Goal: Transaction & Acquisition: Purchase product/service

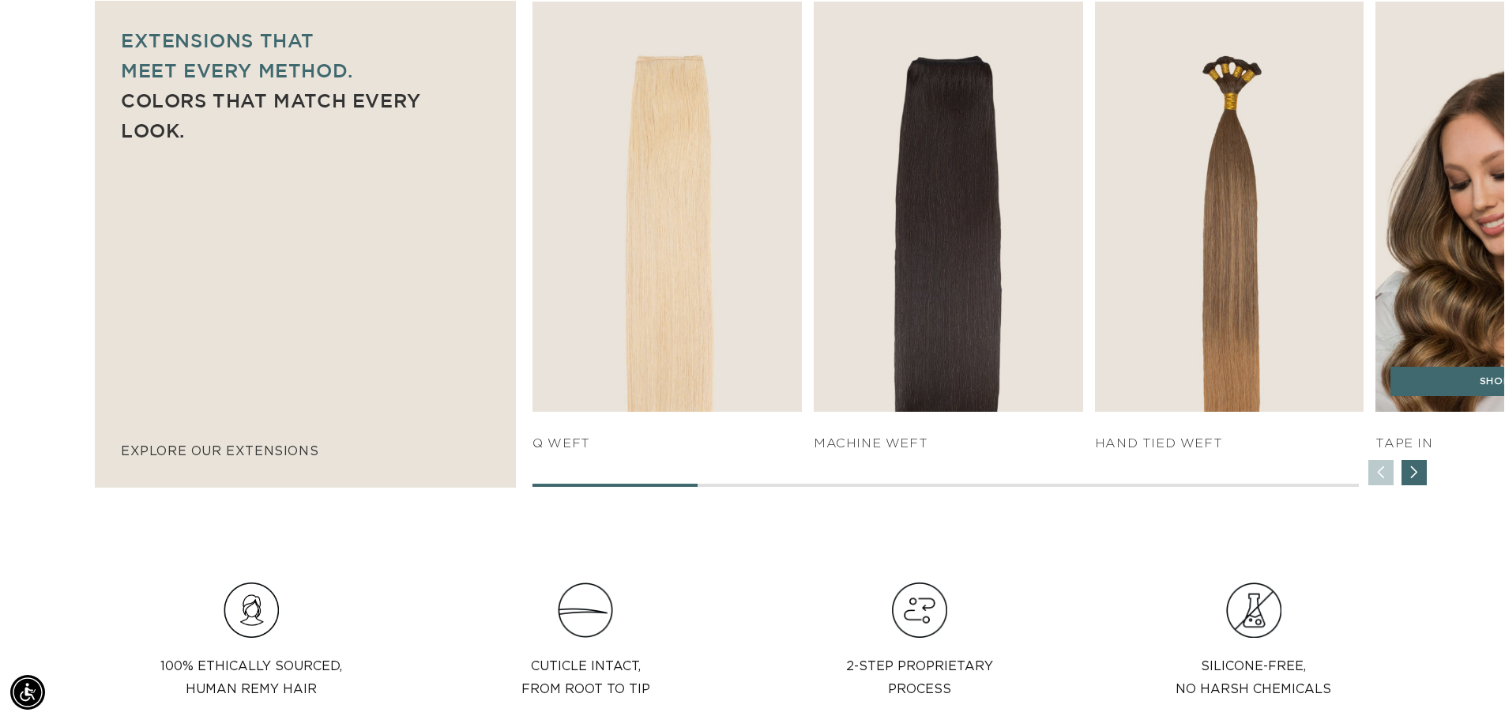
click at [1430, 337] on img "4 / 7" at bounding box center [1510, 206] width 283 height 430
click at [1443, 408] on div "SHOP NOW" at bounding box center [1509, 389] width 269 height 46
click at [1442, 390] on link "SHOP NOW" at bounding box center [1509, 381] width 239 height 30
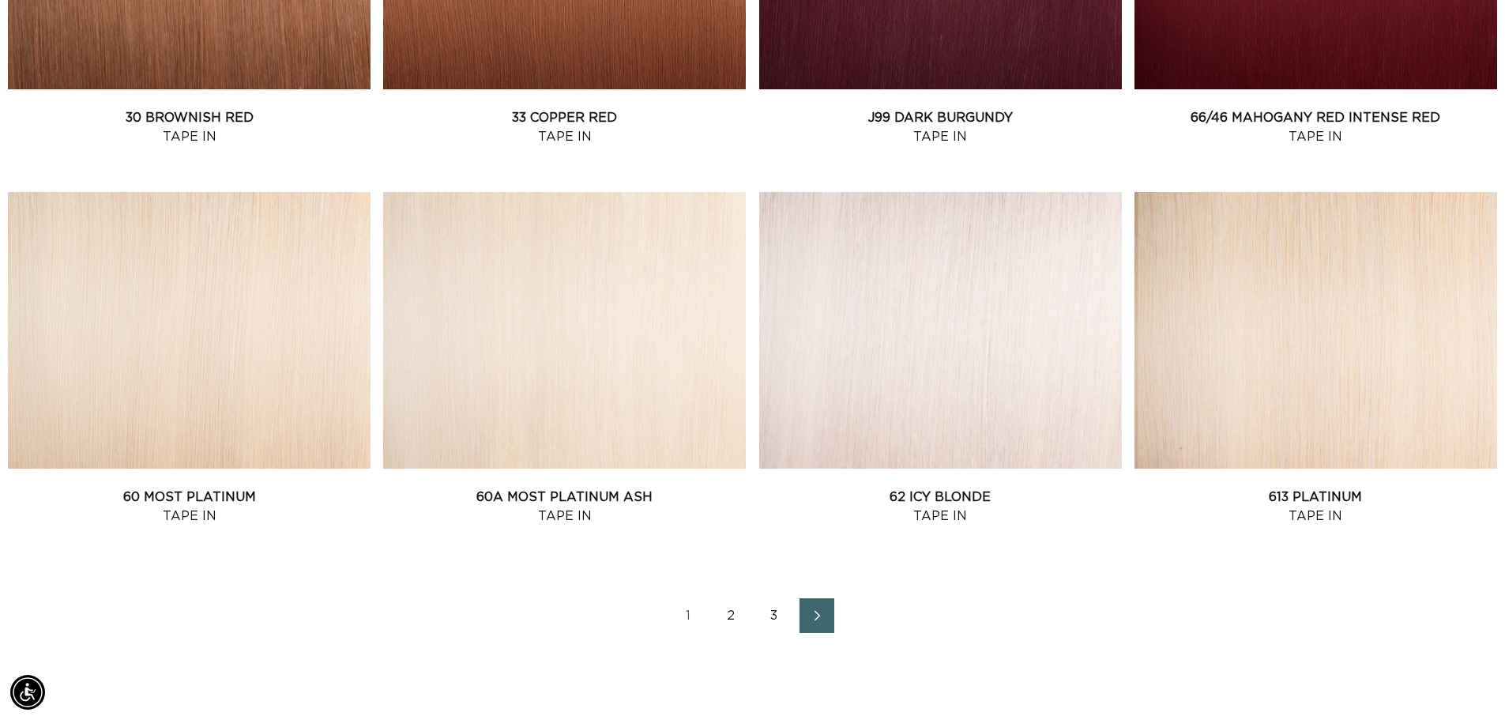
click at [818, 619] on icon "Next page" at bounding box center [817, 615] width 21 height 11
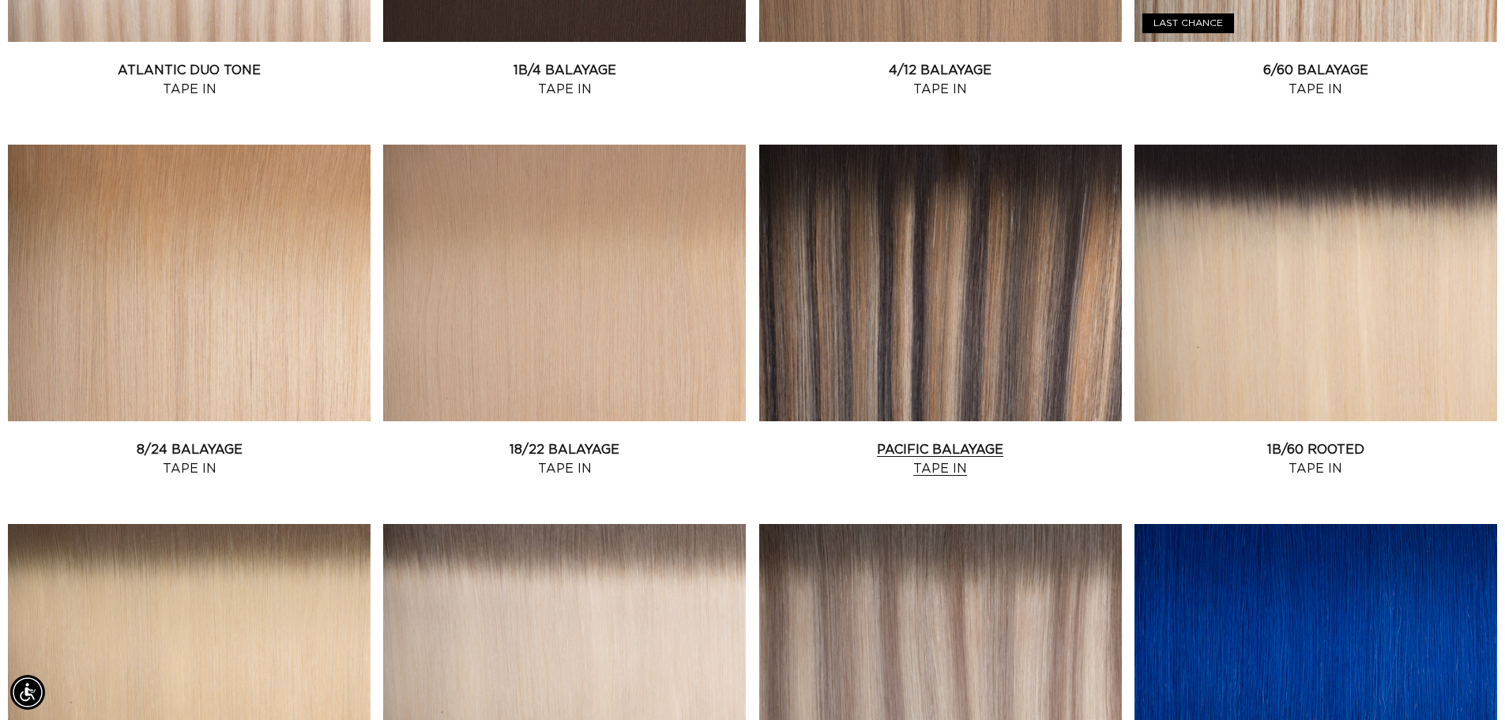
click at [977, 440] on link "Pacific Balayage Tape In" at bounding box center [940, 459] width 363 height 38
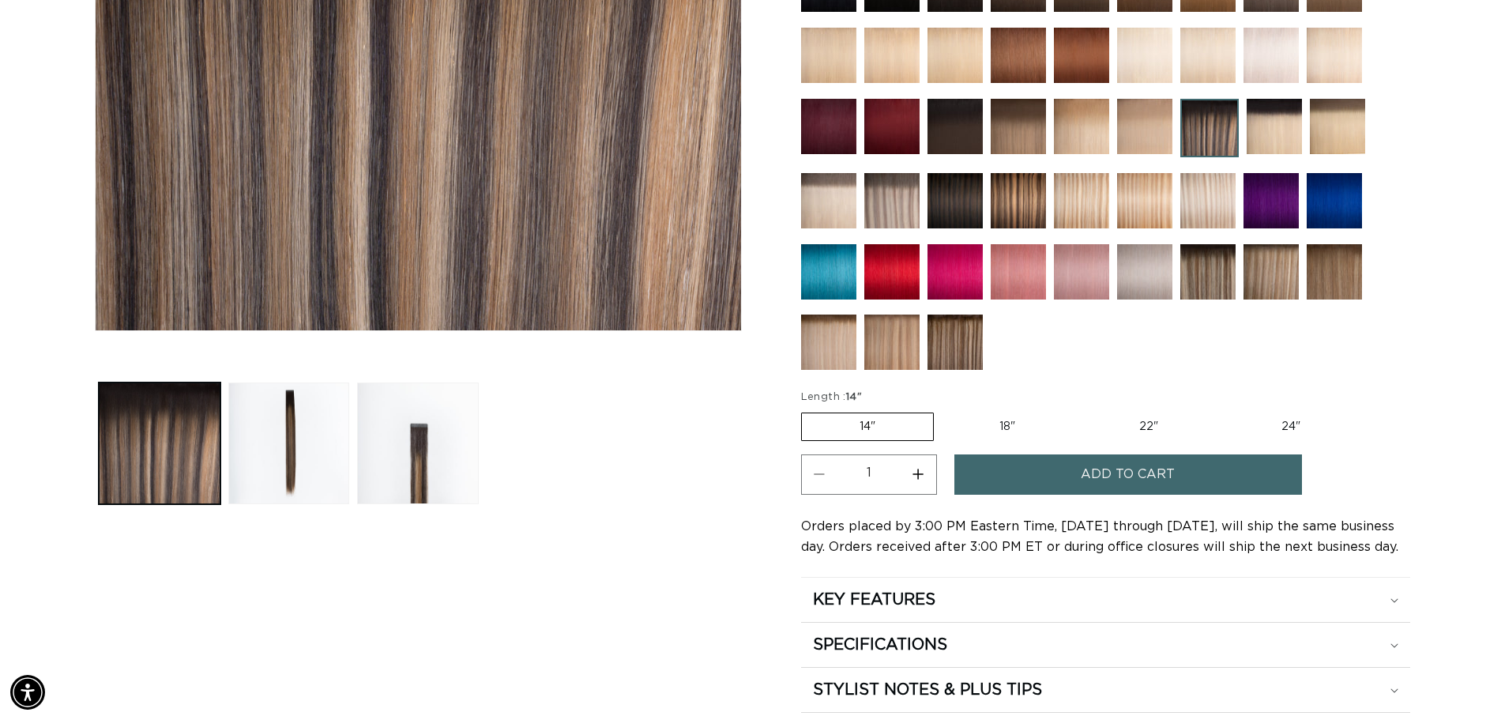
scroll to position [0, 1392]
click at [1012, 420] on label "18" Variant sold out or unavailable" at bounding box center [1006, 426] width 131 height 27
click at [942, 410] on input "18" Variant sold out or unavailable" at bounding box center [941, 409] width 1 height 1
radio input "true"
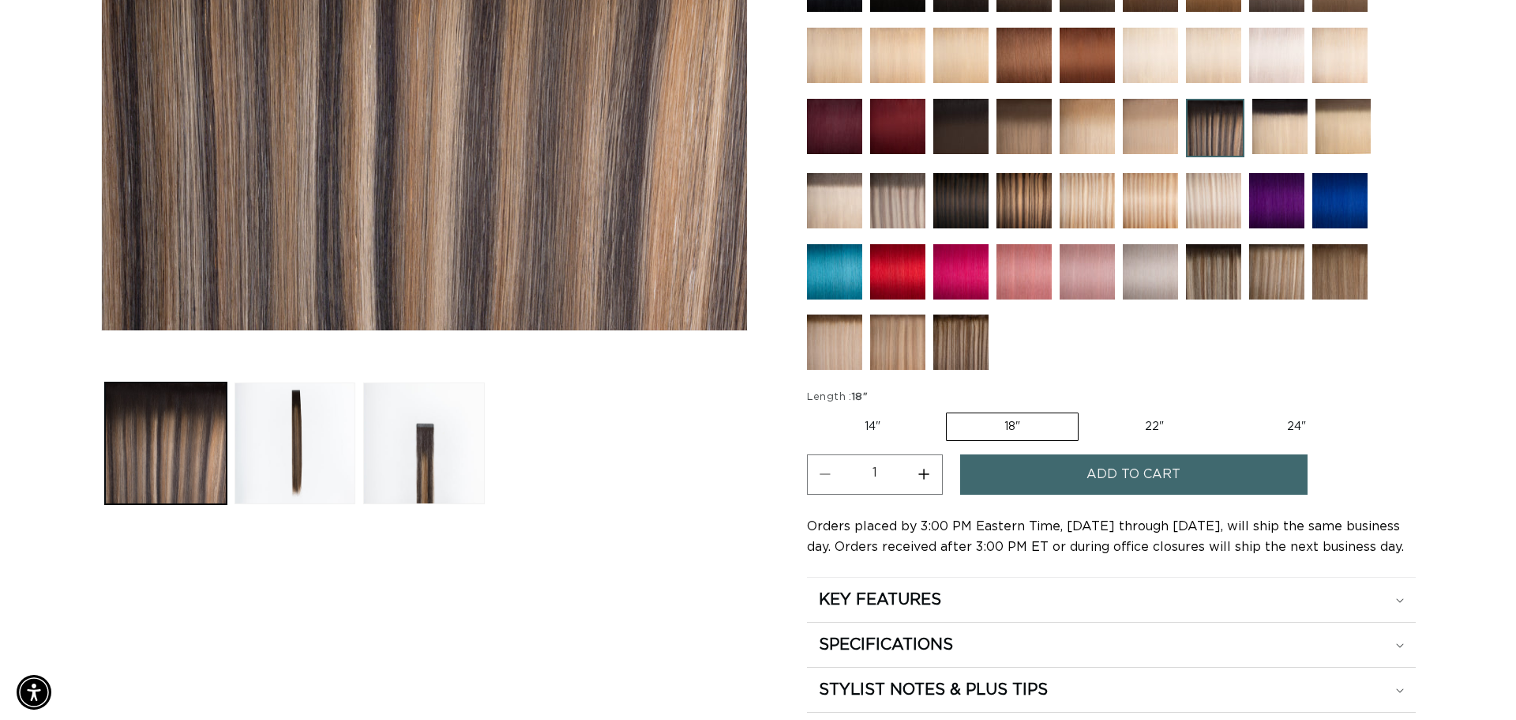
scroll to position [0, 2785]
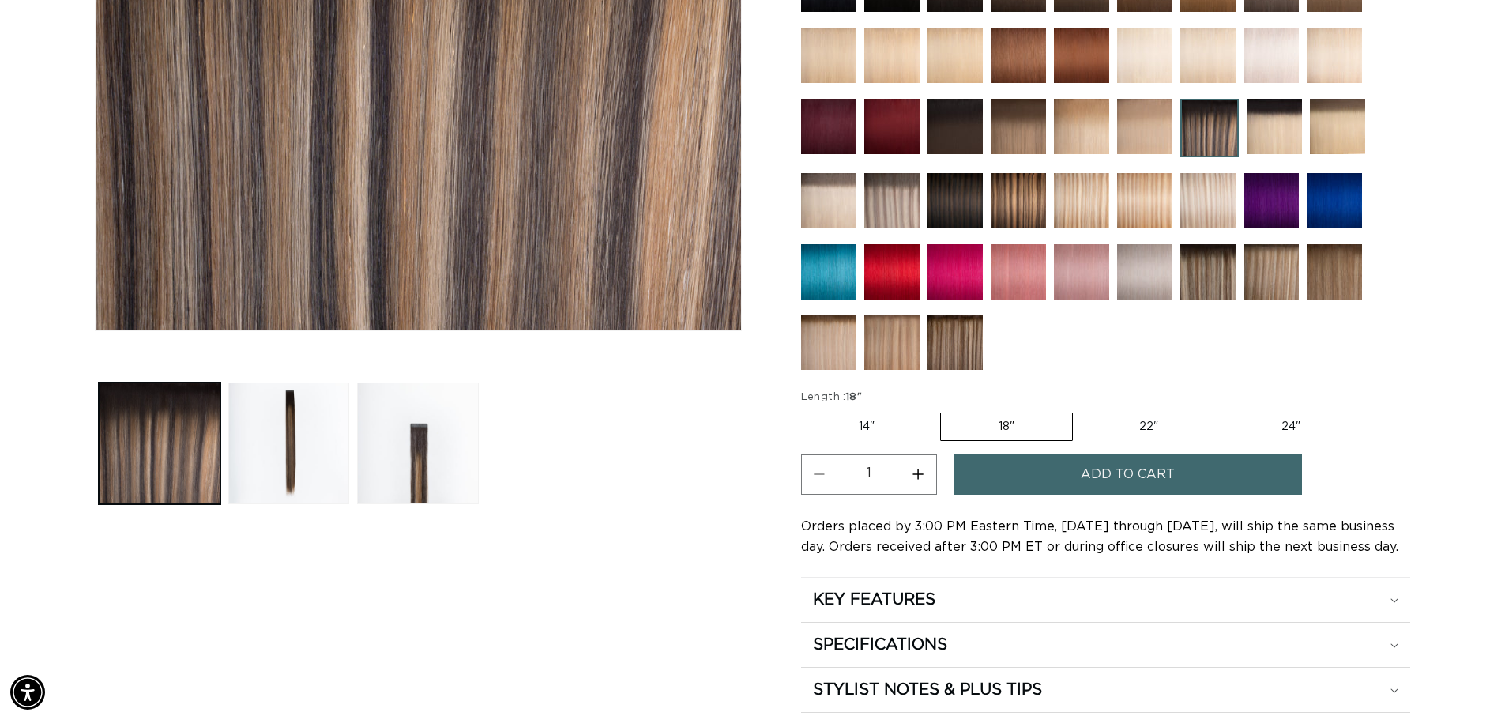
click at [1083, 481] on span "Add to cart" at bounding box center [1127, 474] width 94 height 40
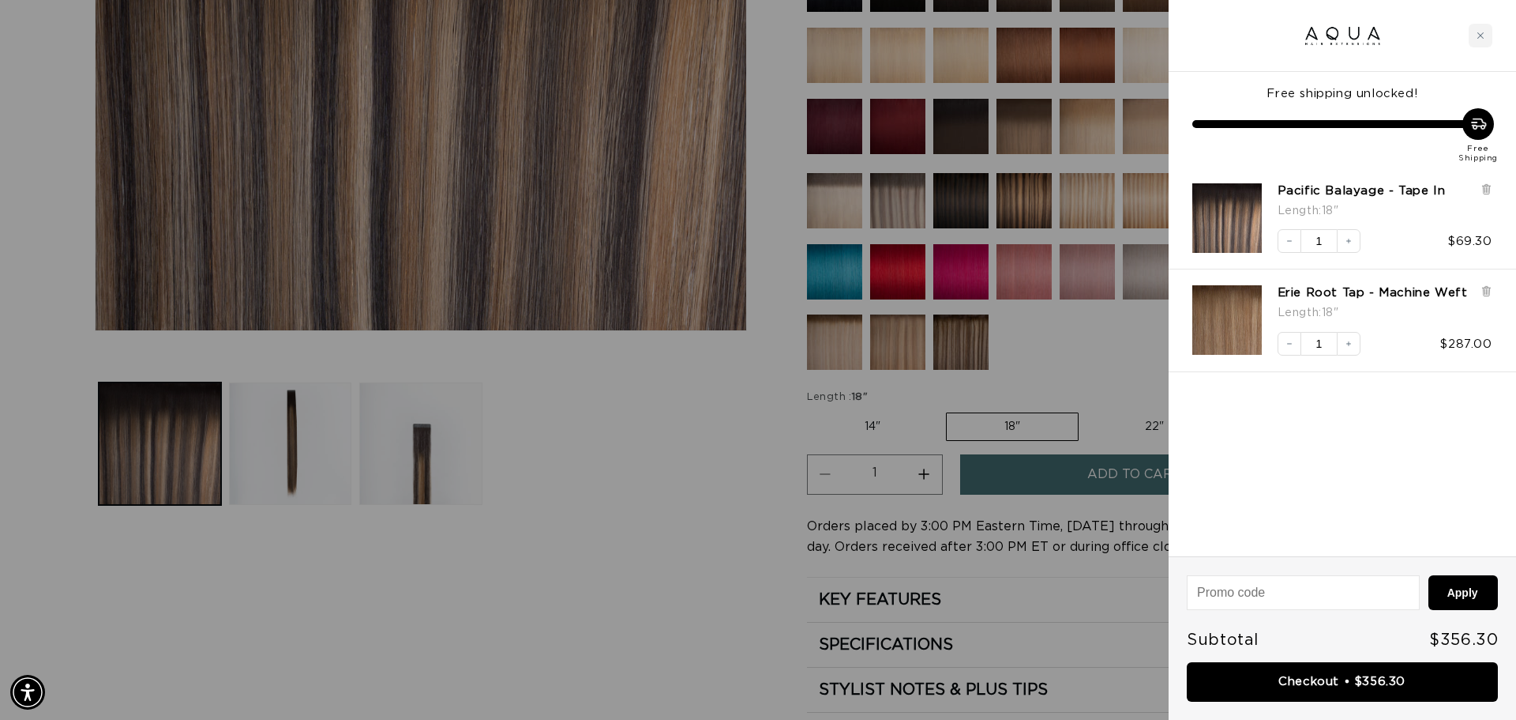
scroll to position [0, 2809]
click at [1488, 289] on icon at bounding box center [1486, 292] width 6 height 8
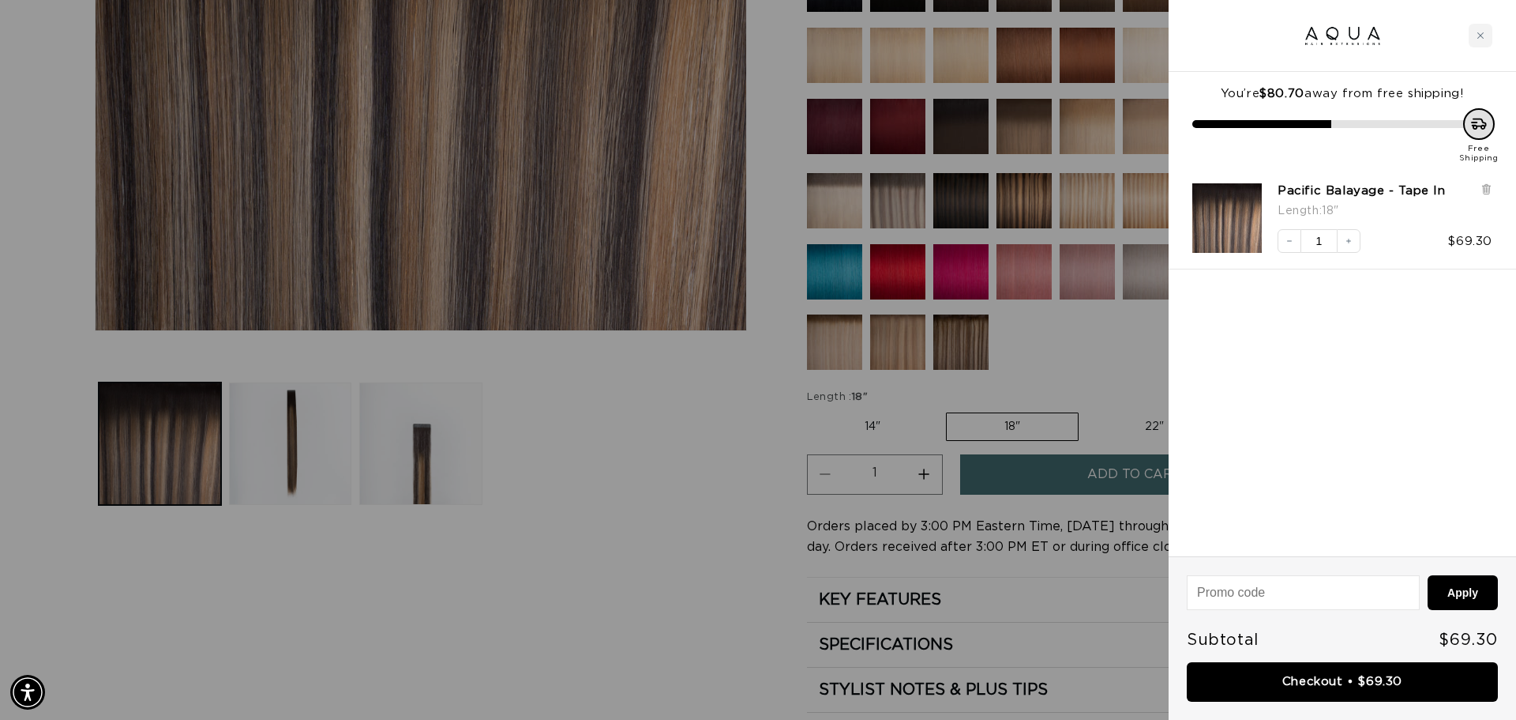
click at [968, 348] on div at bounding box center [758, 360] width 1516 height 720
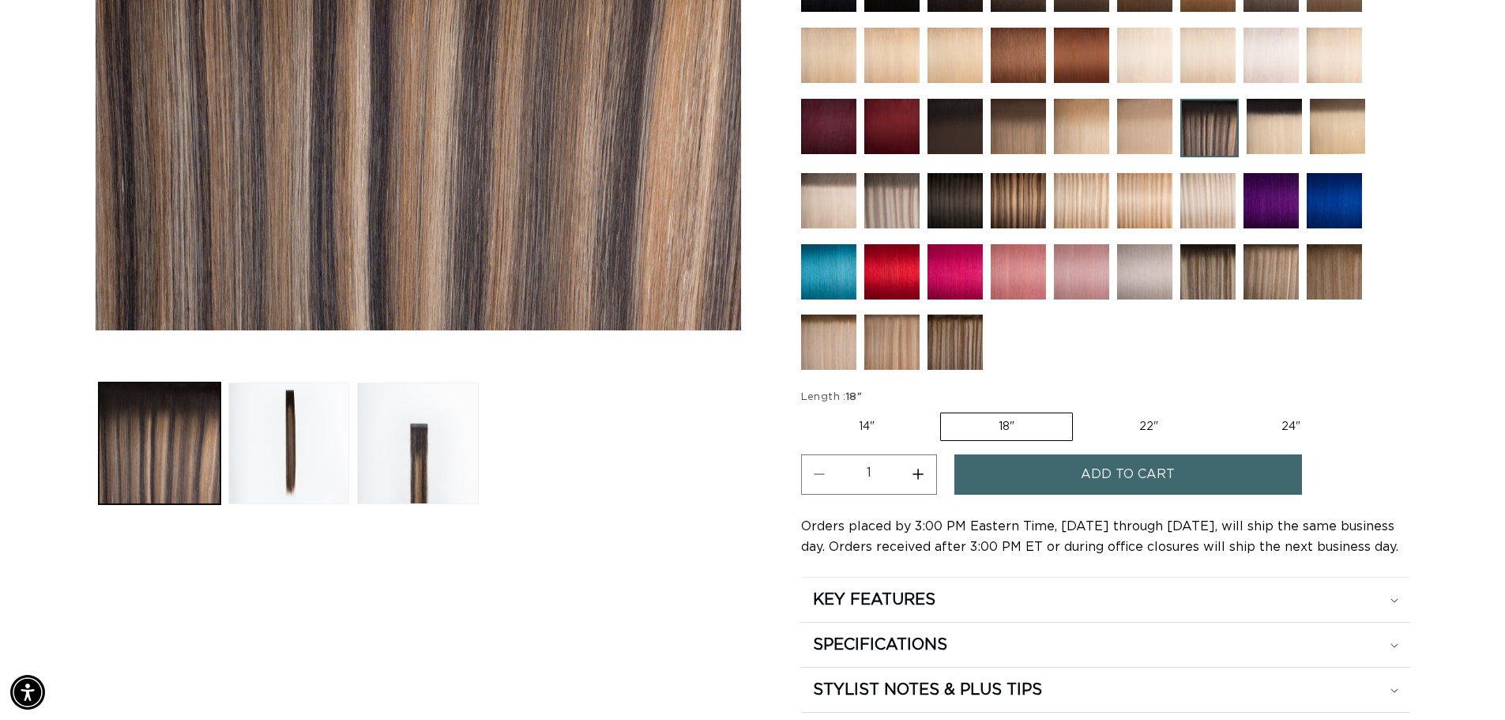
scroll to position [0, 2785]
click at [968, 348] on img at bounding box center [954, 341] width 55 height 55
click at [1208, 279] on img at bounding box center [1207, 271] width 55 height 55
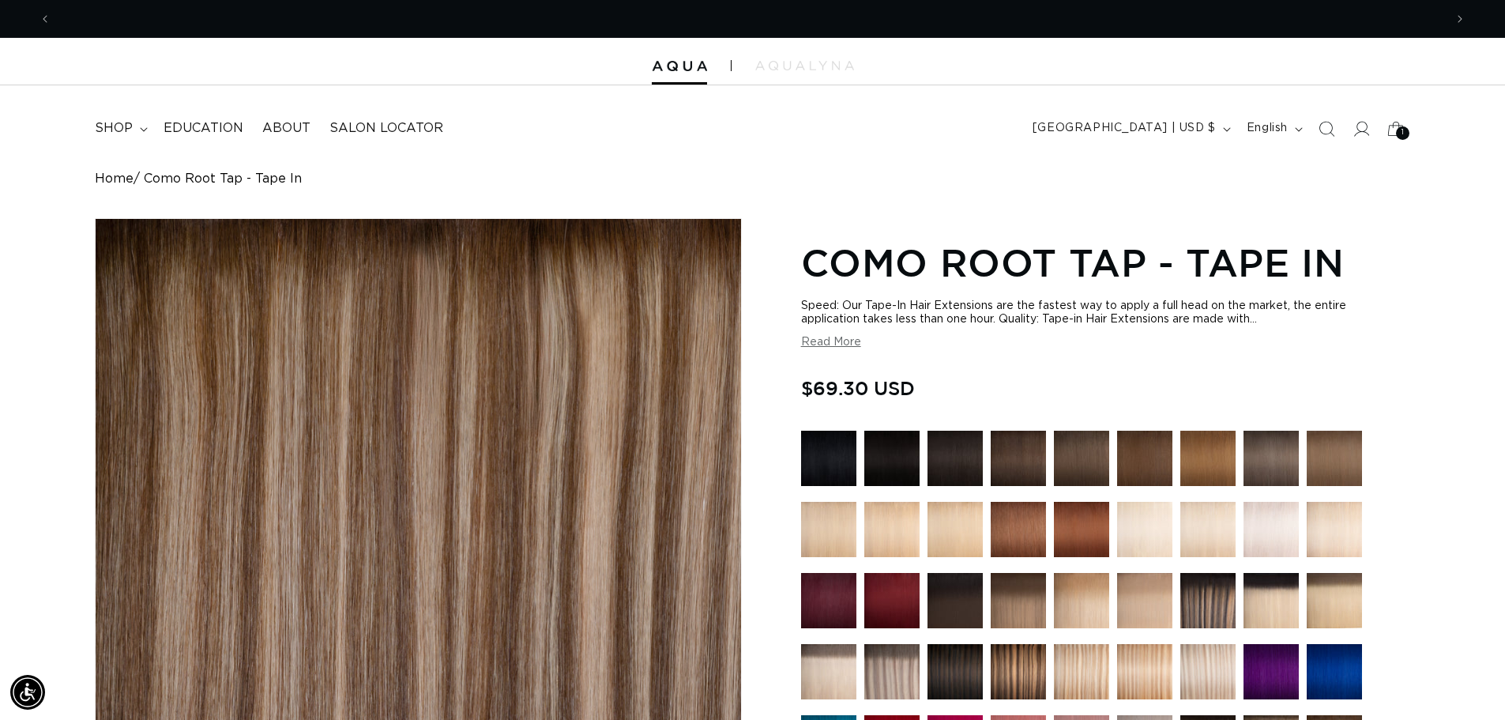
scroll to position [0, 2785]
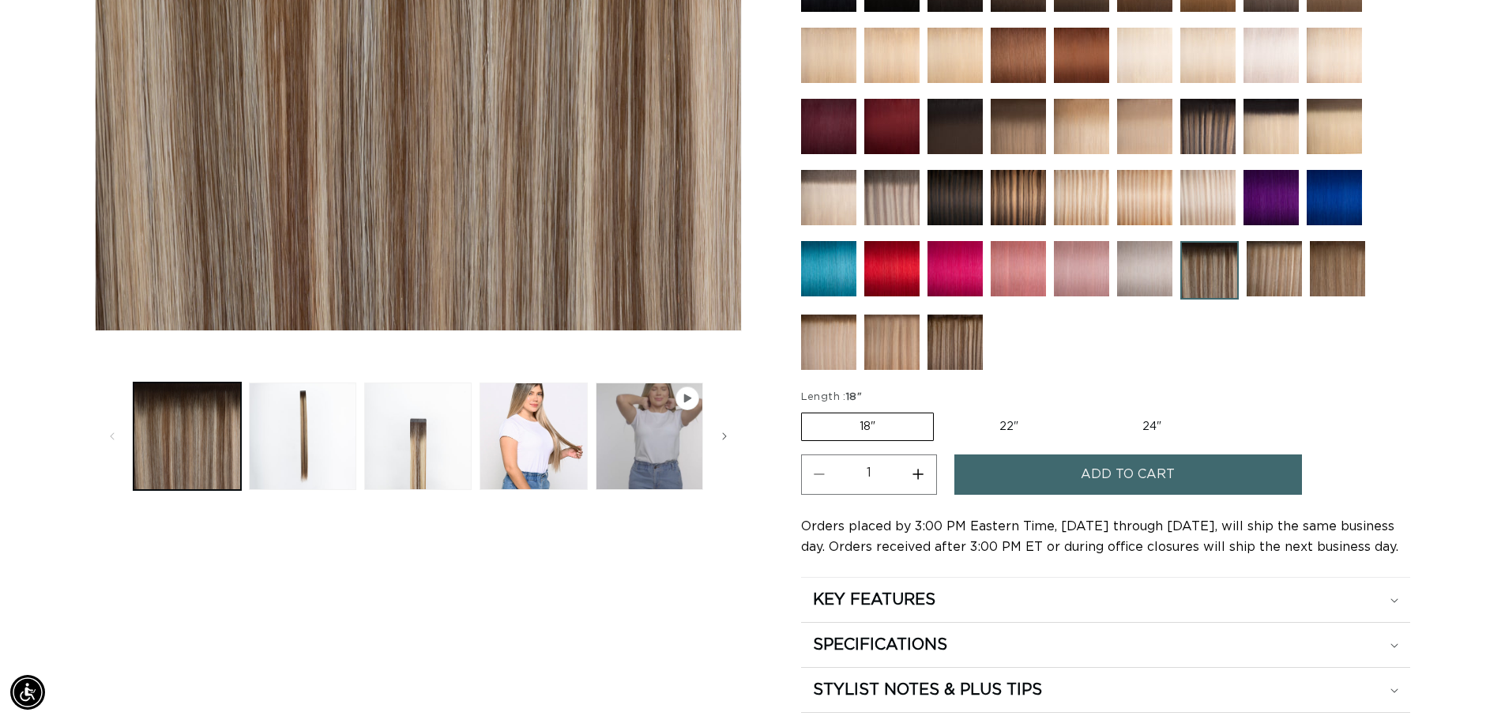
scroll to position [0, 1392]
click at [1323, 265] on img at bounding box center [1337, 268] width 55 height 55
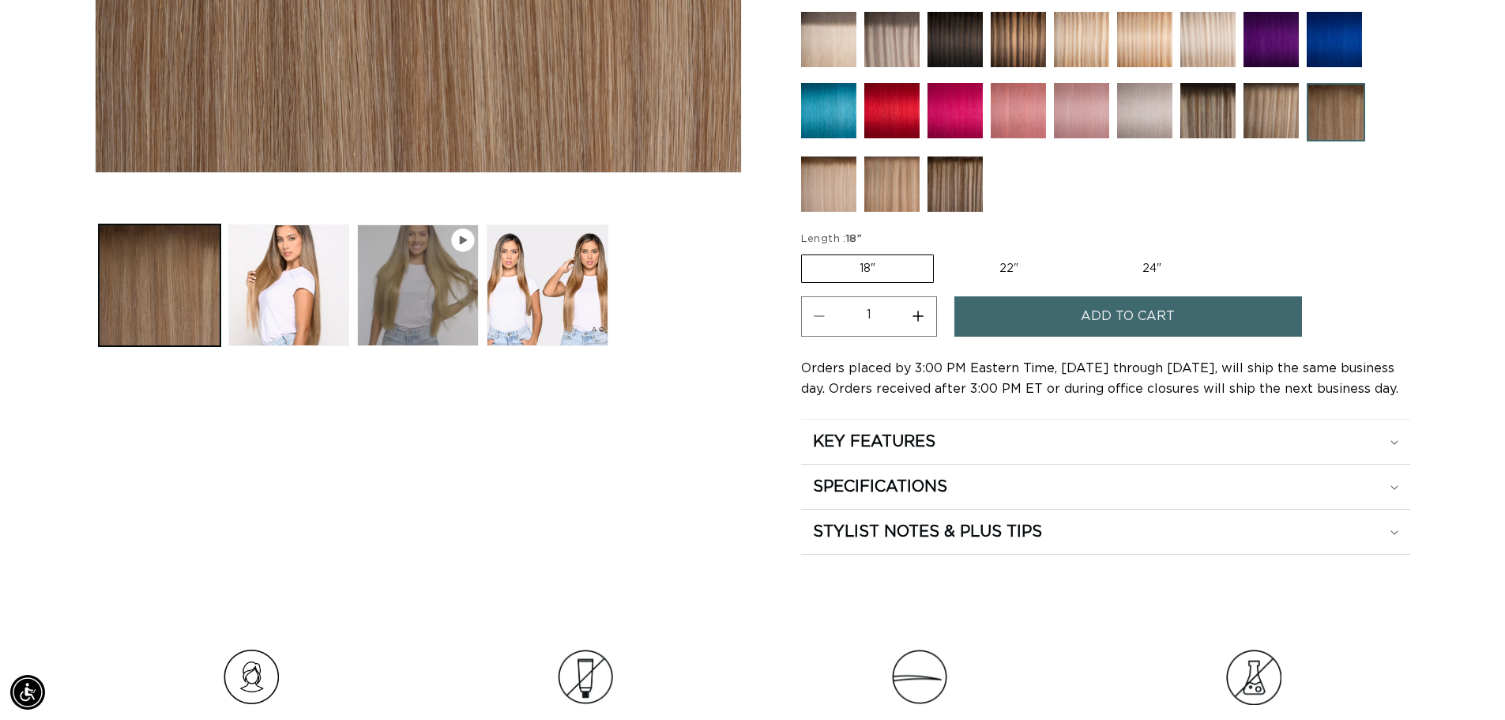
scroll to position [0, 2785]
click at [920, 316] on button "Increase quantity for Erie Root Tap - Tape In" at bounding box center [918, 316] width 36 height 40
type input "3"
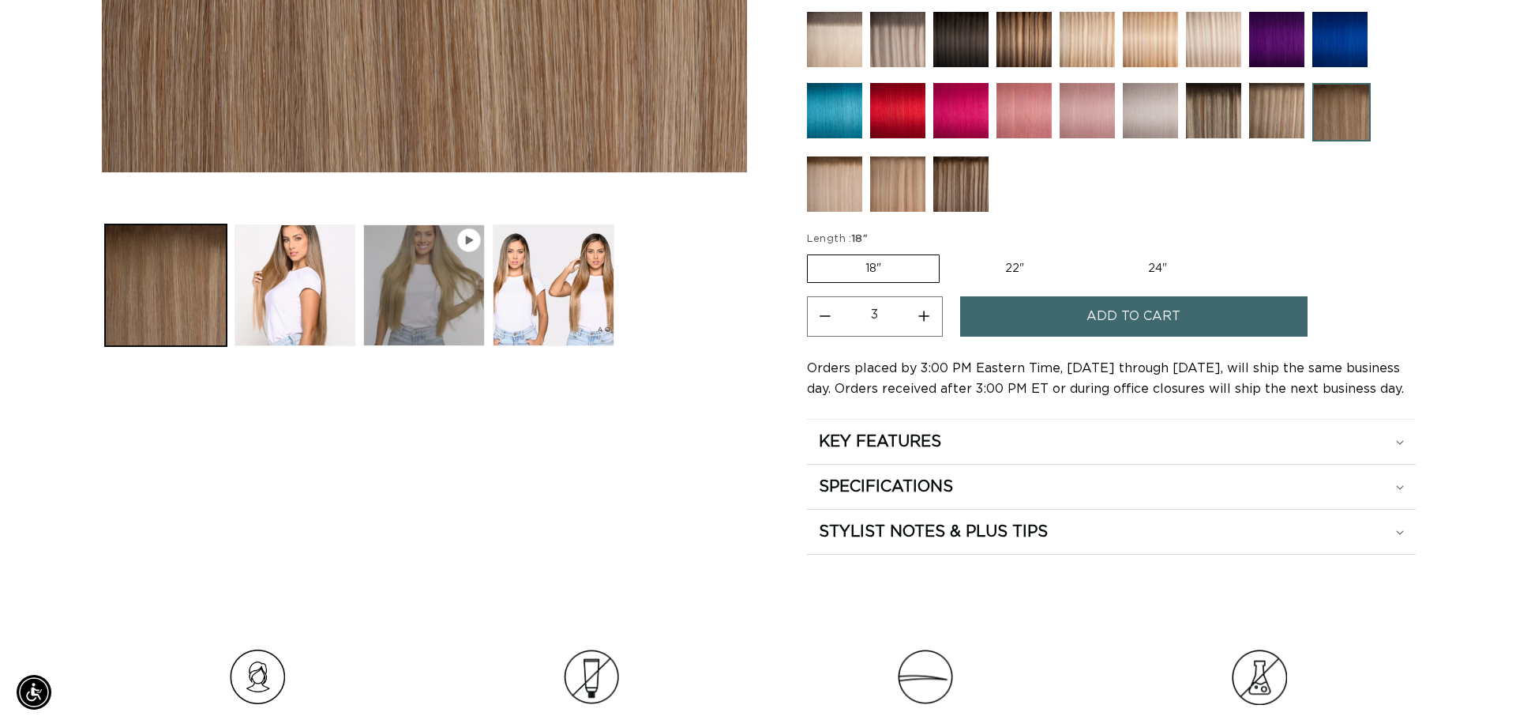
scroll to position [0, 0]
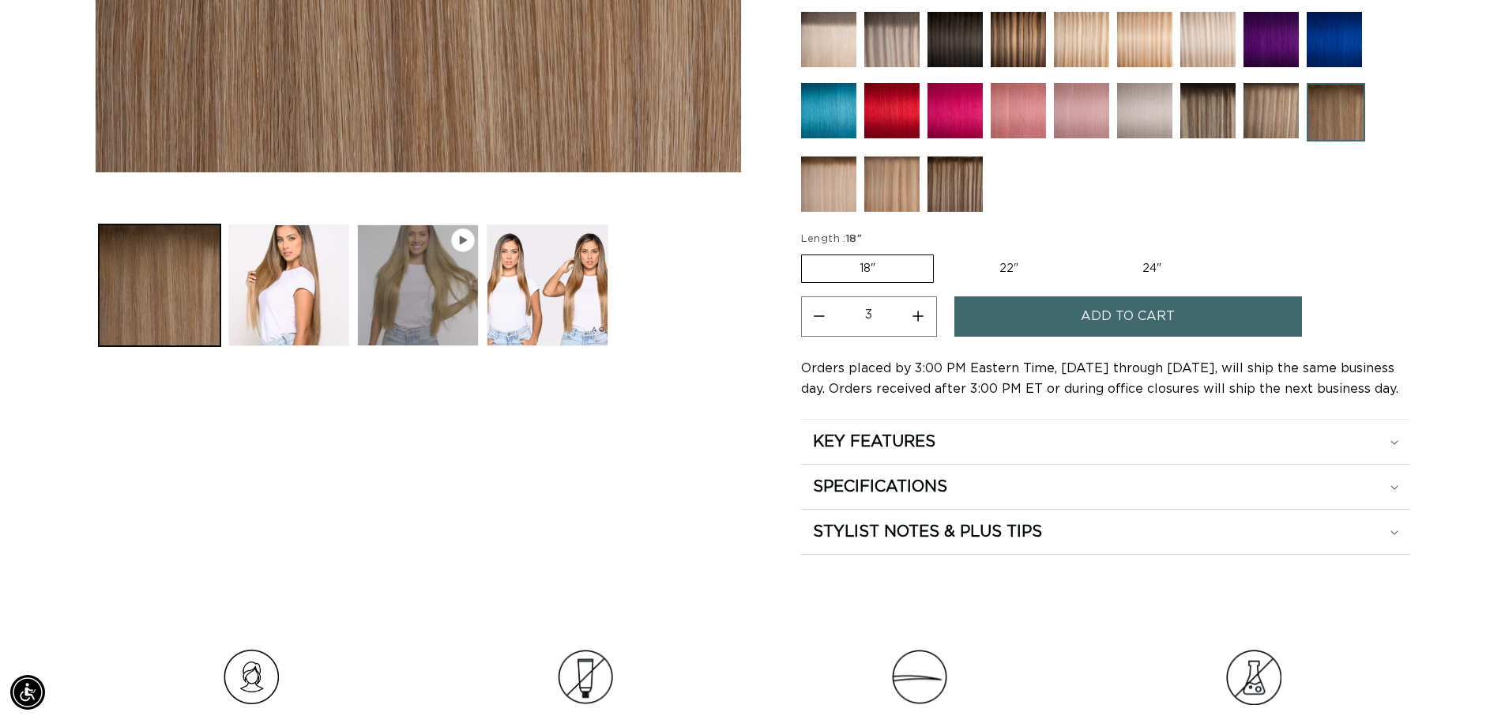
click at [1063, 321] on button "Add to cart" at bounding box center [1128, 316] width 348 height 40
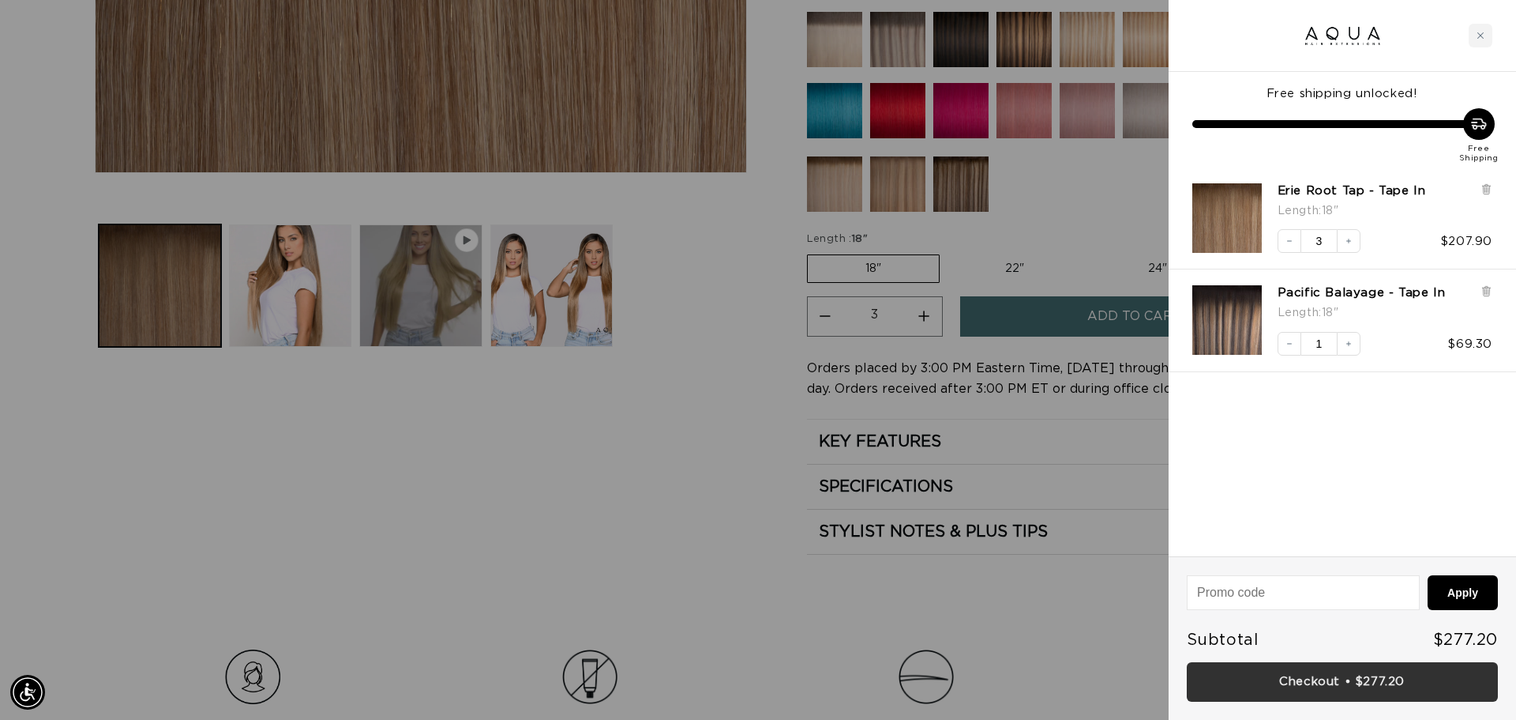
scroll to position [0, 2809]
click at [1292, 681] on link "Checkout • $277.20" at bounding box center [1342, 682] width 311 height 40
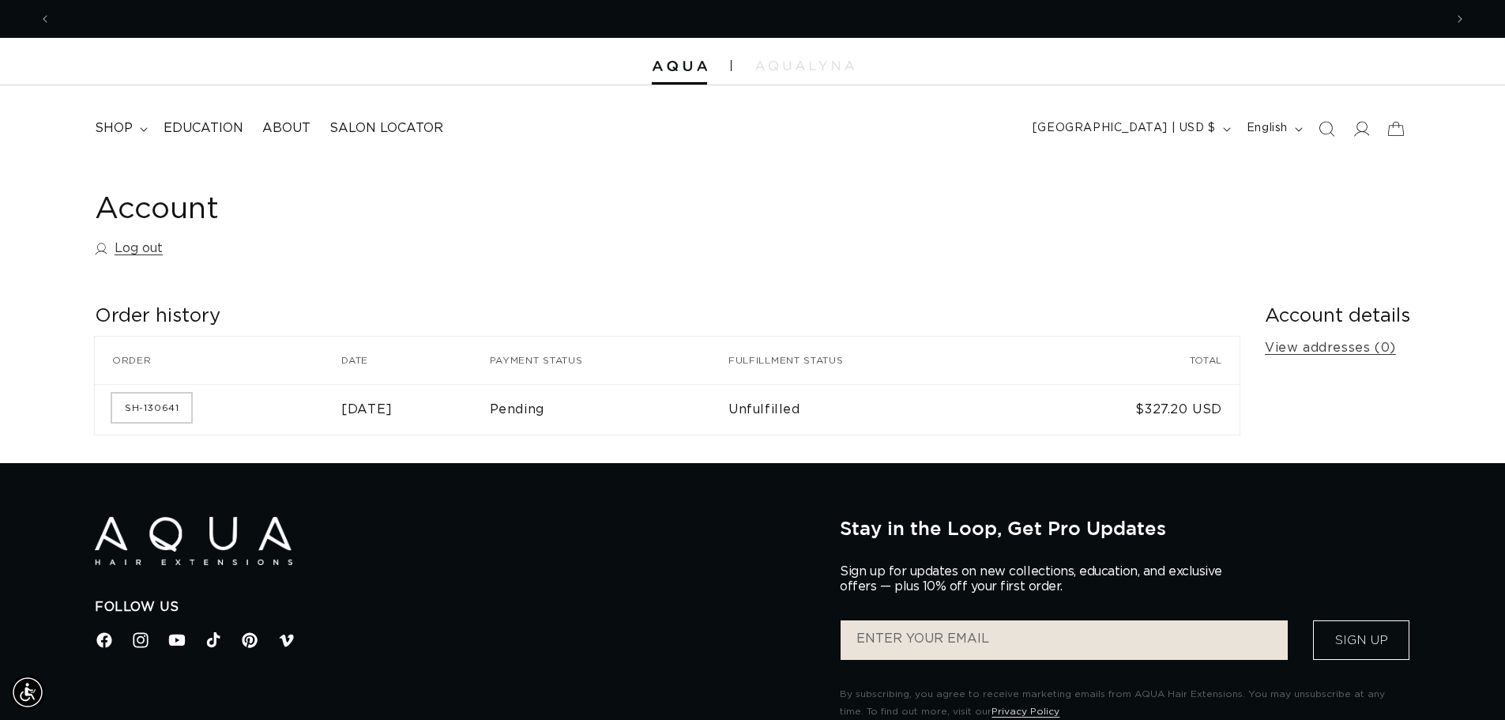
scroll to position [0, 2785]
click at [171, 403] on link "SH-130641" at bounding box center [151, 407] width 79 height 28
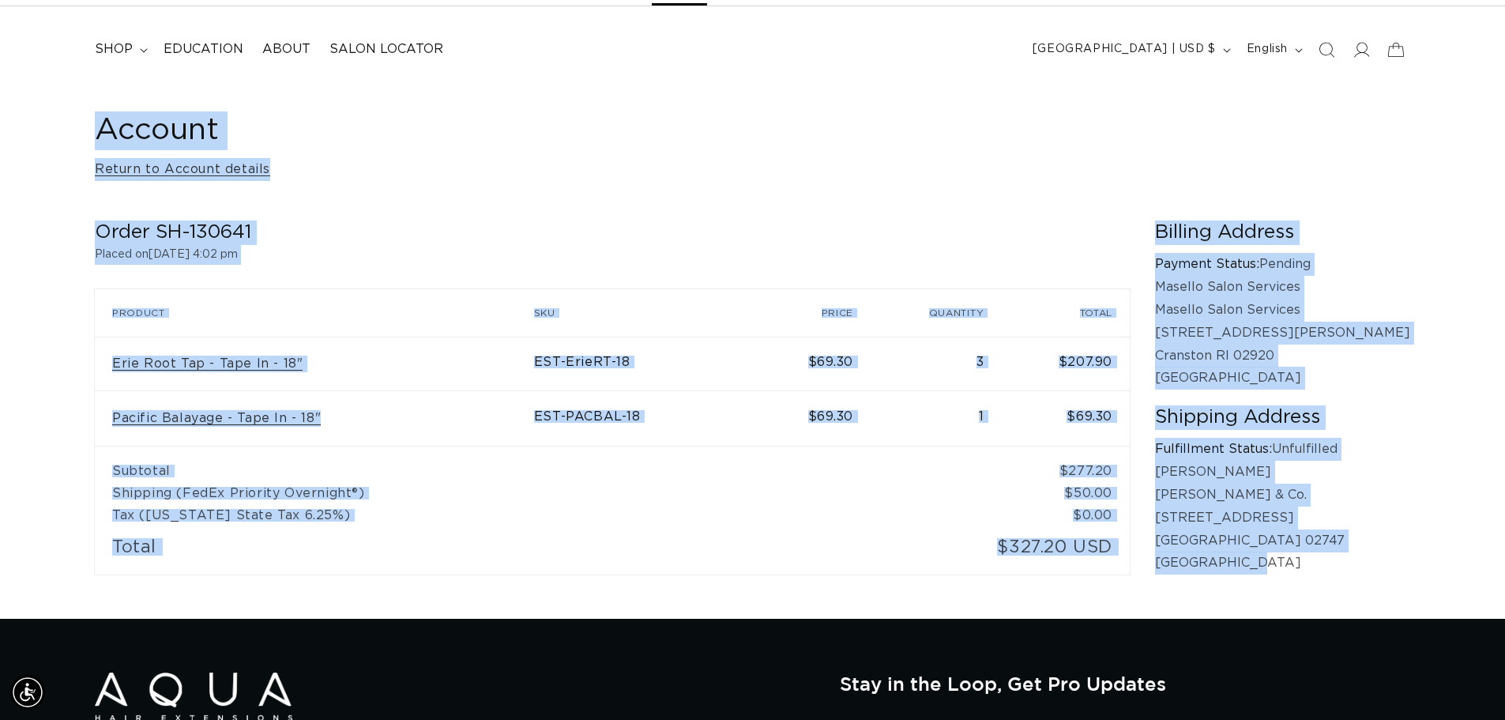
drag, startPoint x: 69, startPoint y: 91, endPoint x: 1369, endPoint y: 564, distance: 1383.5
click at [1369, 564] on div "Account Return to Account details Order SH-130641 Placed on [DATE] 4:02 pm Orde…" at bounding box center [752, 351] width 1505 height 536
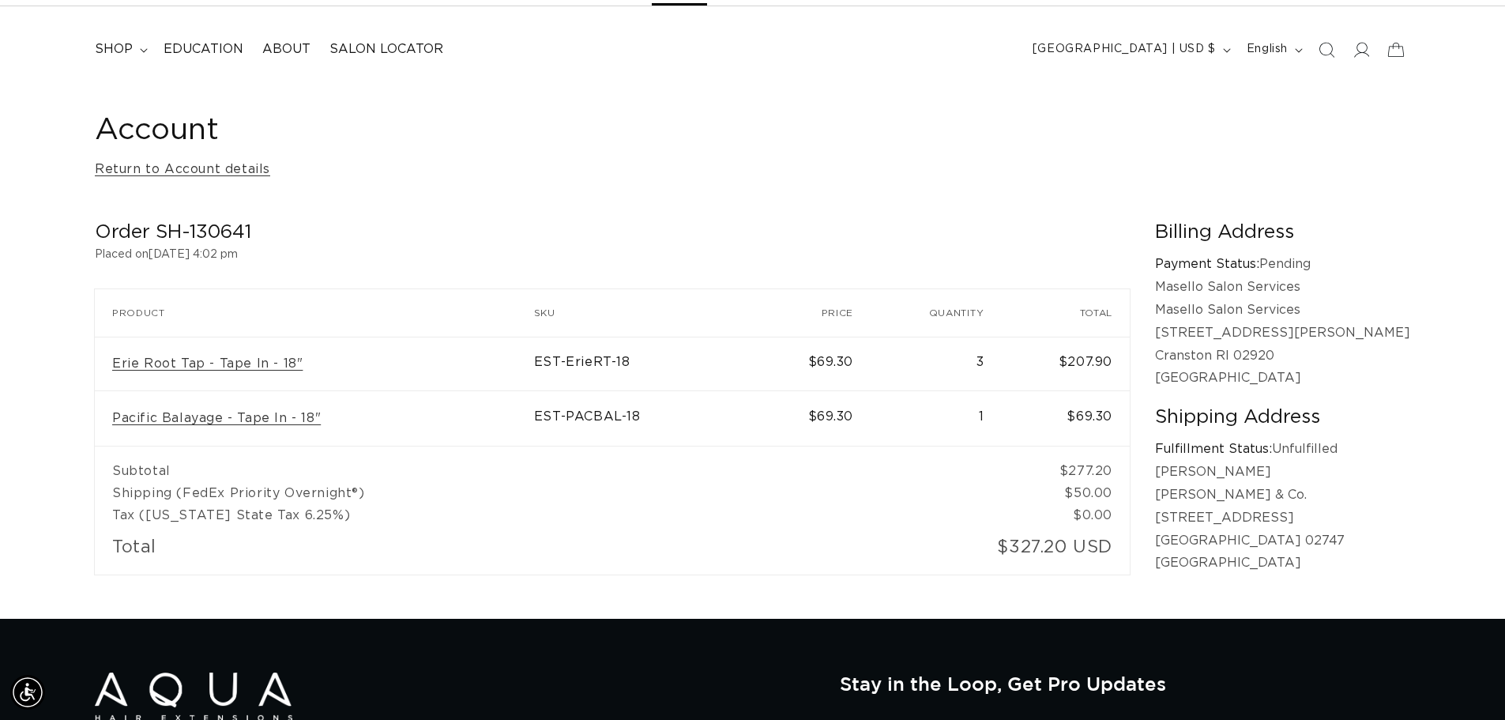
click at [864, 146] on h1 "Account" at bounding box center [752, 130] width 1315 height 39
